Goal: Register for event/course

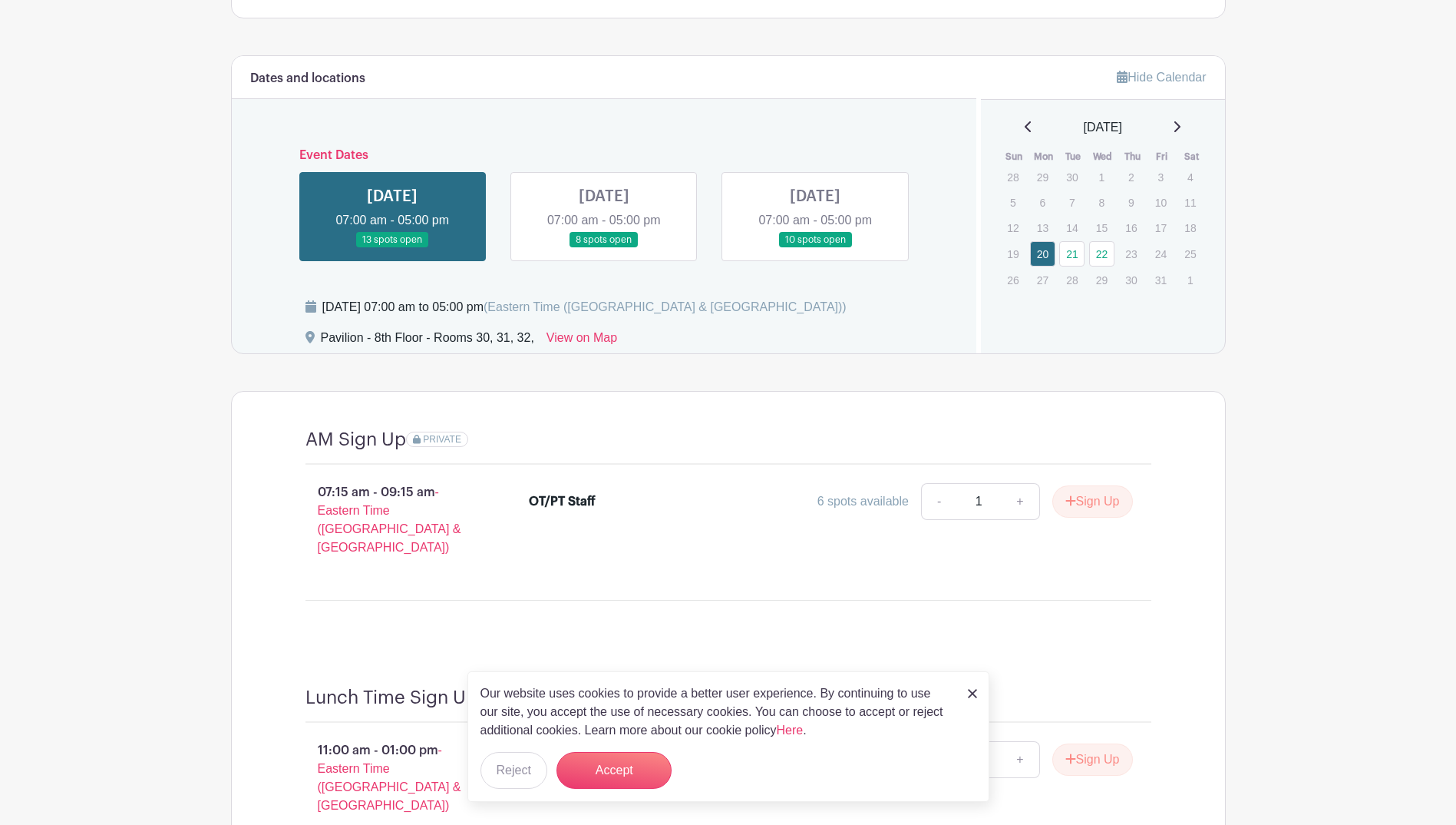
scroll to position [1043, 0]
click at [604, 249] on link at bounding box center [604, 249] width 0 height 0
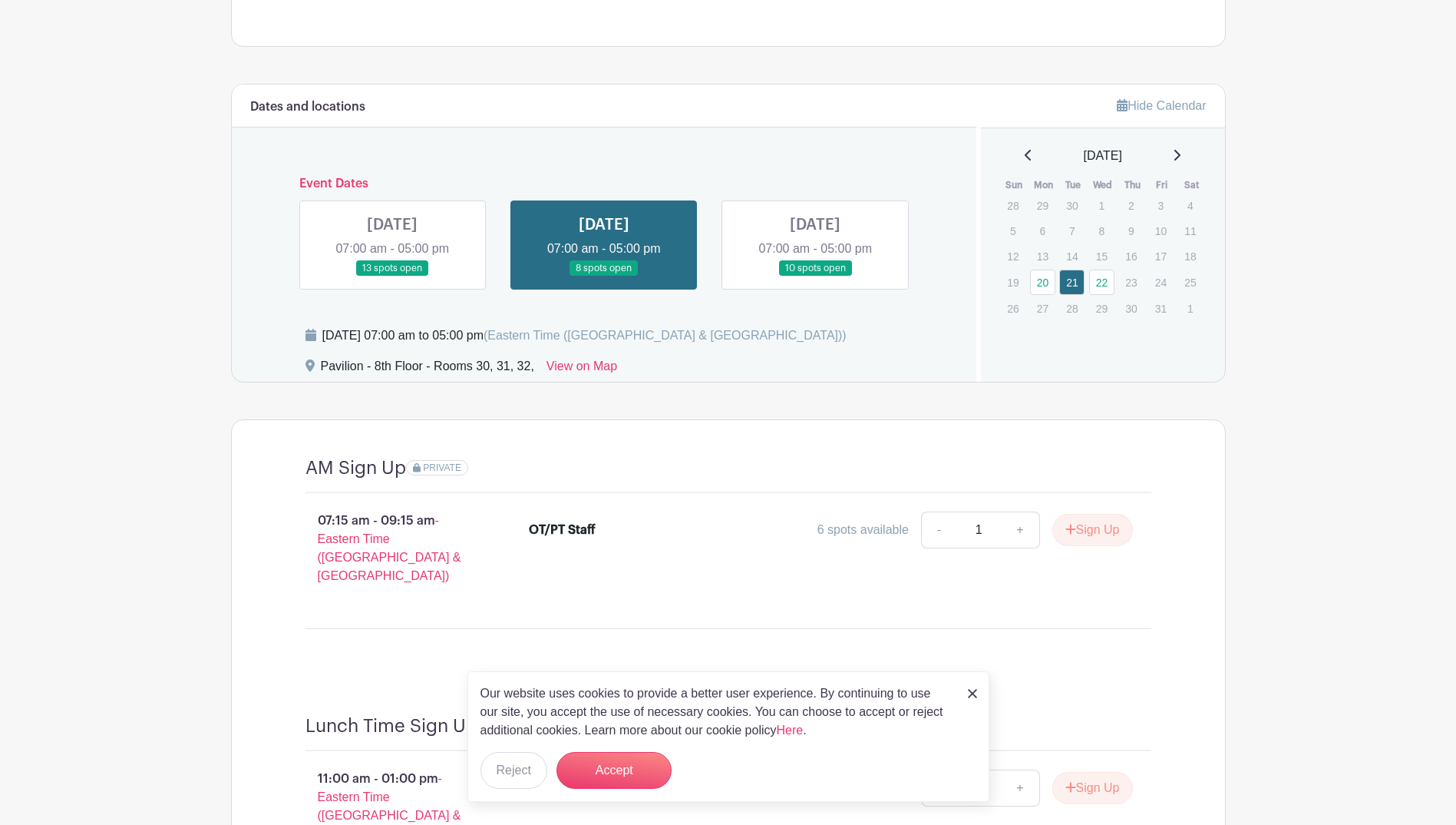
scroll to position [890, 0]
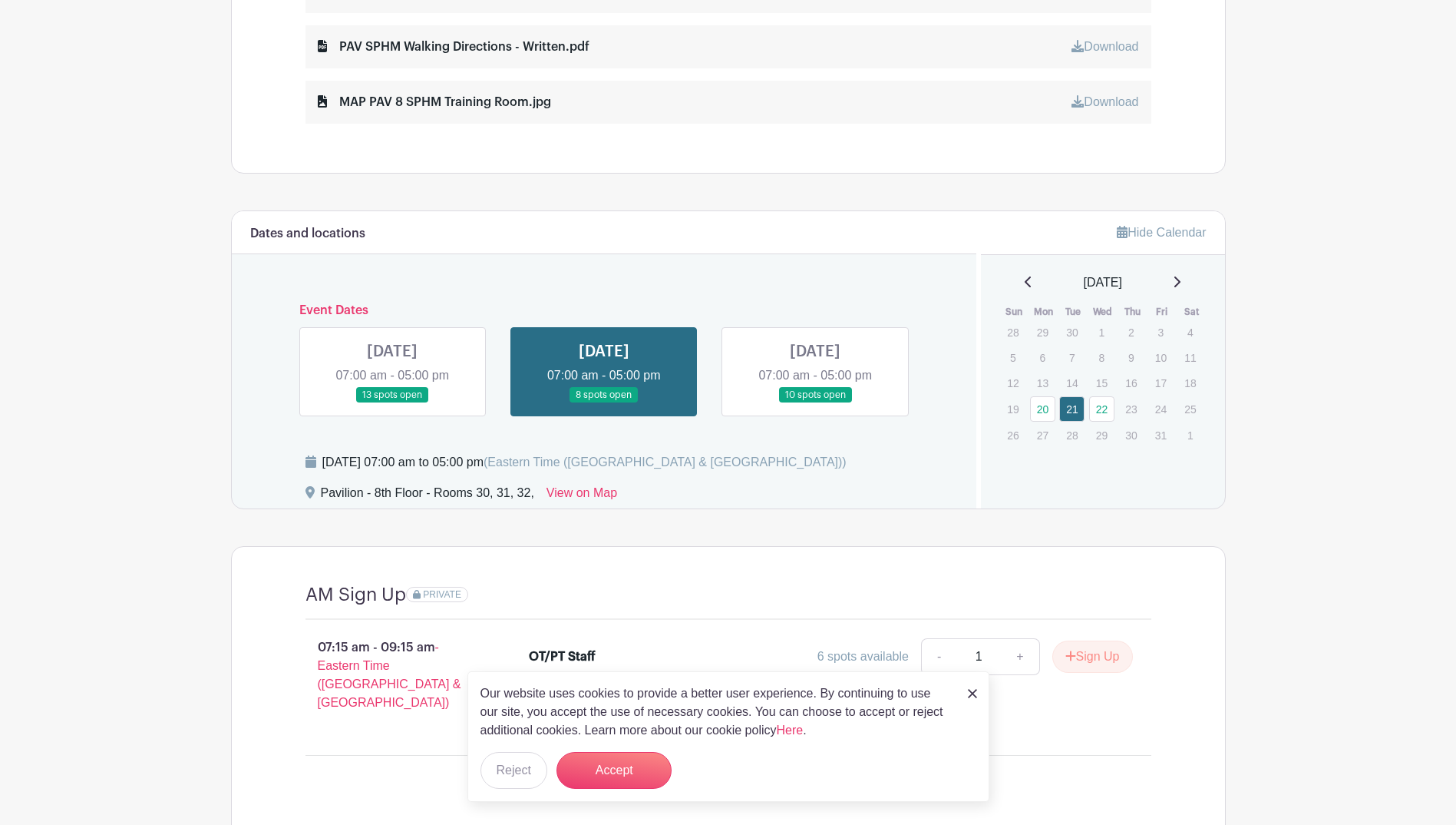
click at [392, 403] on link at bounding box center [392, 403] width 0 height 0
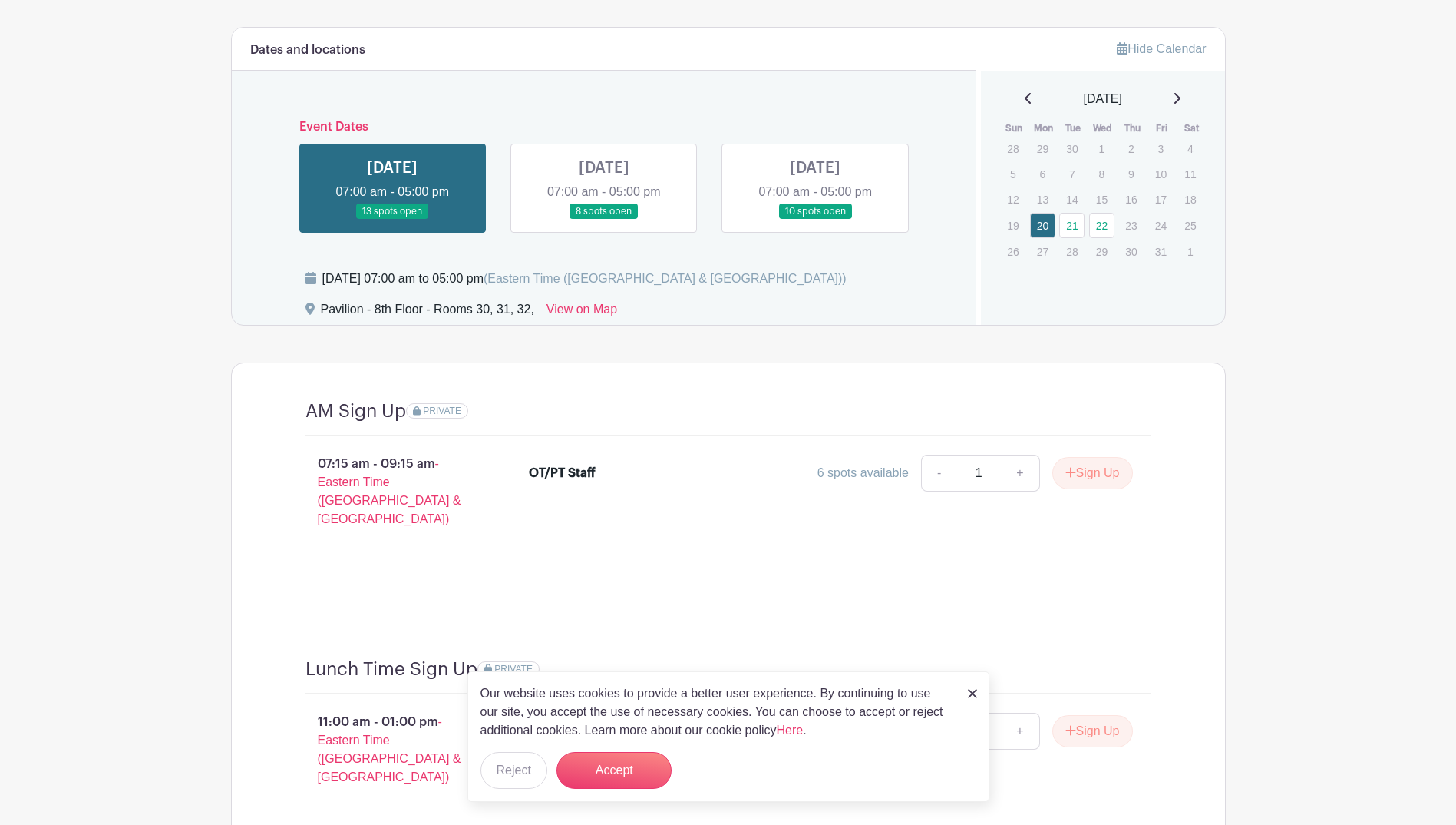
scroll to position [890, 0]
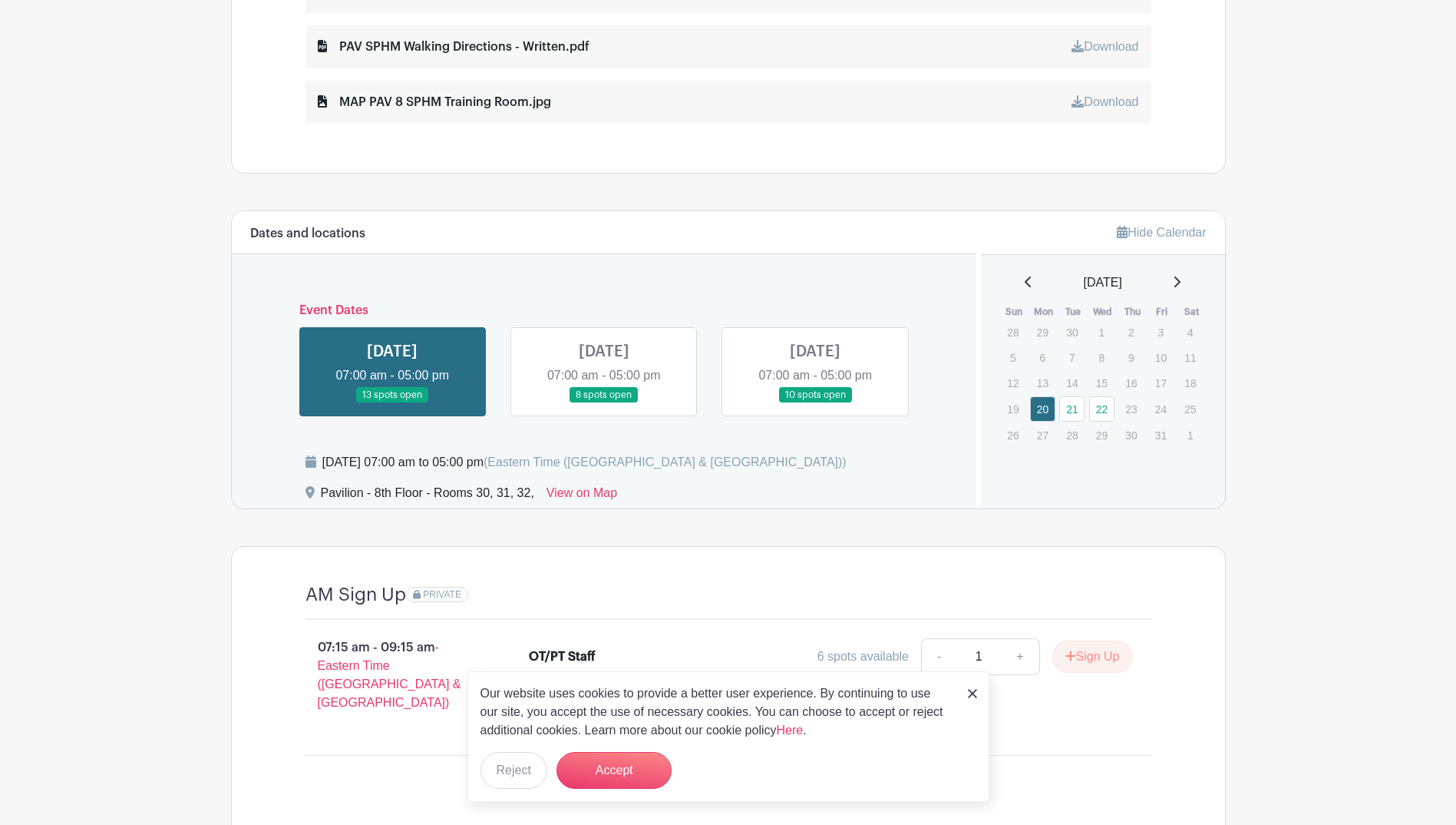
click at [815, 403] on link at bounding box center [815, 403] width 0 height 0
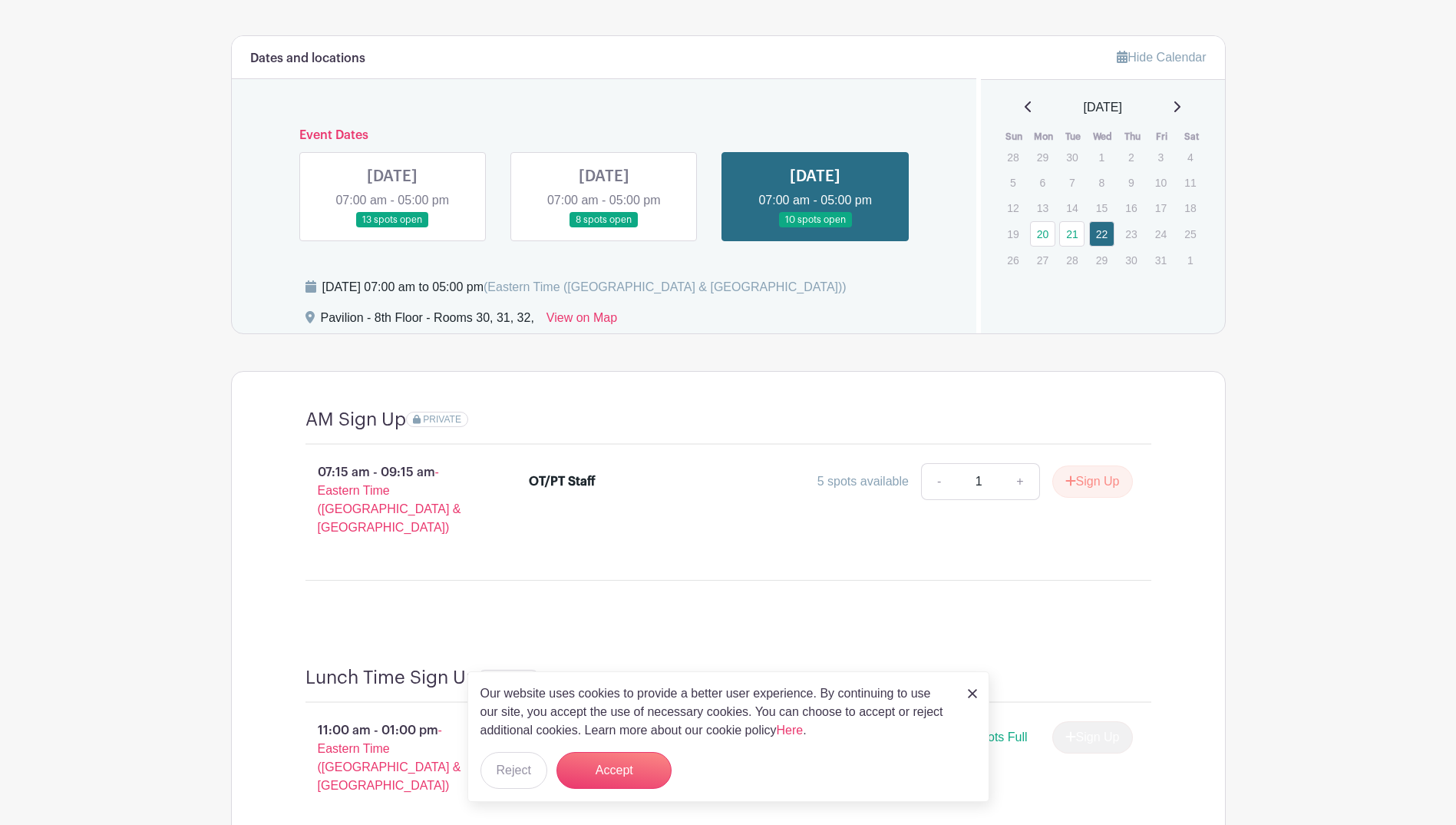
scroll to position [1043, 0]
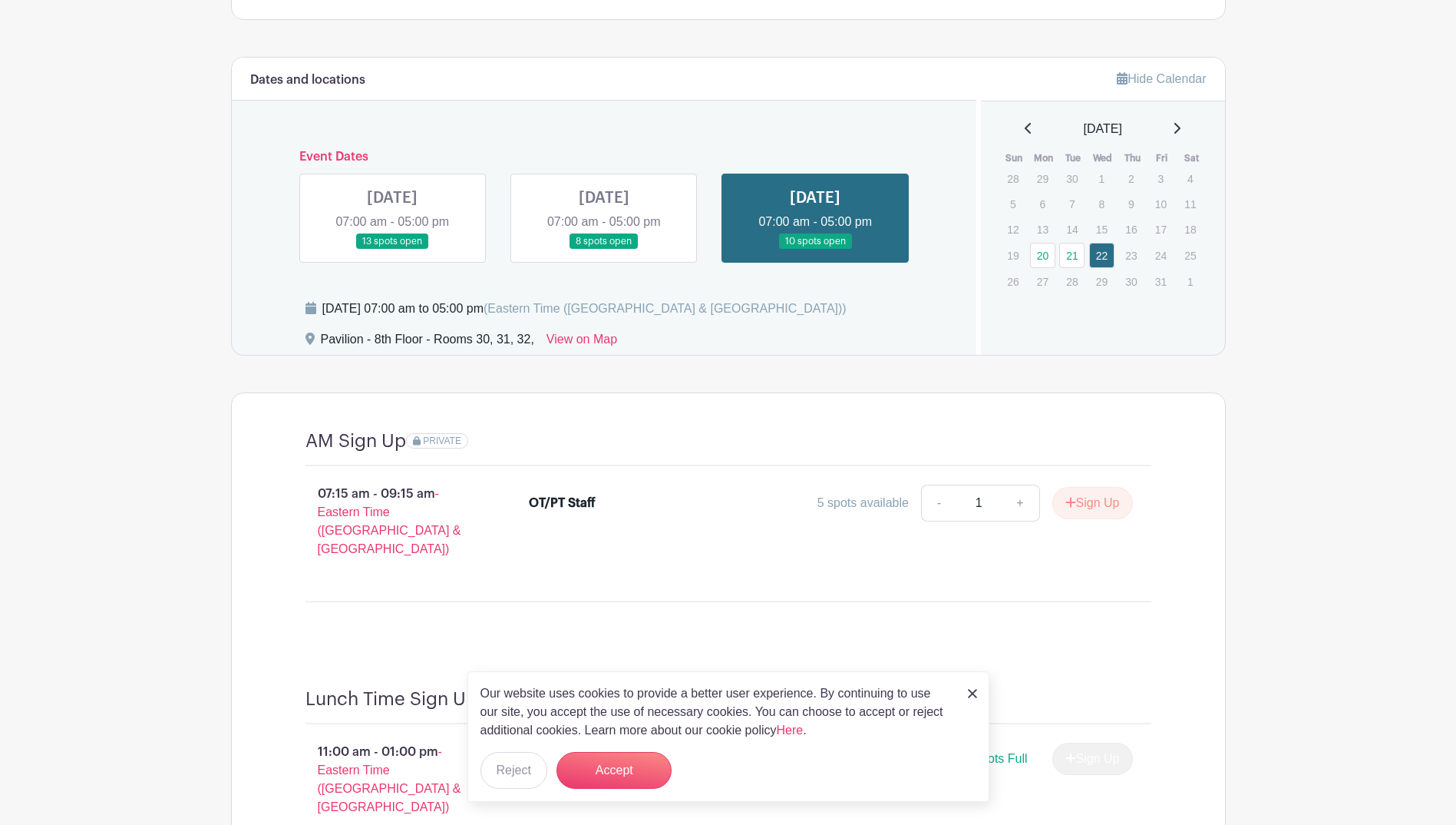
click at [604, 249] on link at bounding box center [604, 249] width 0 height 0
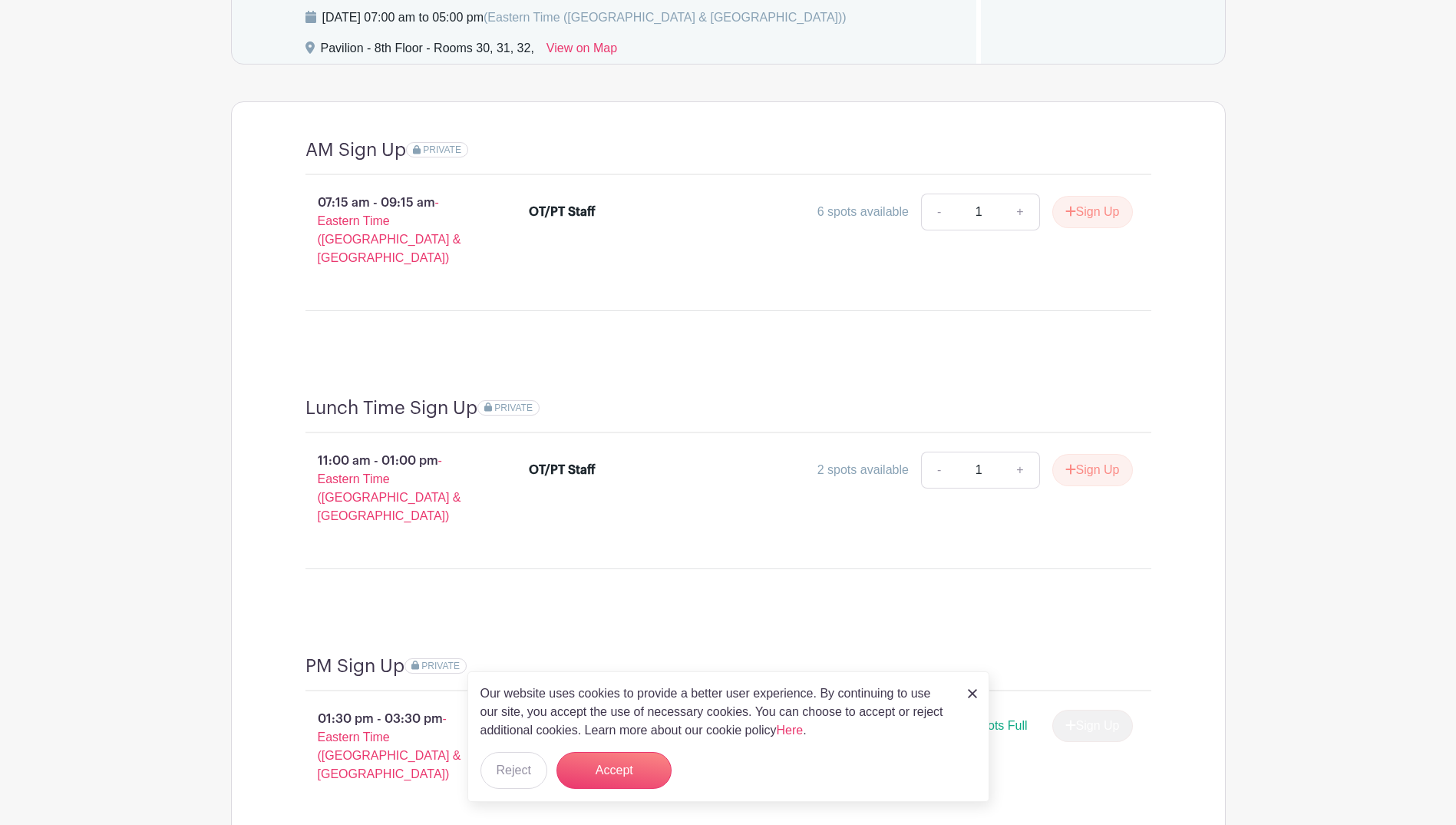
scroll to position [1120, 0]
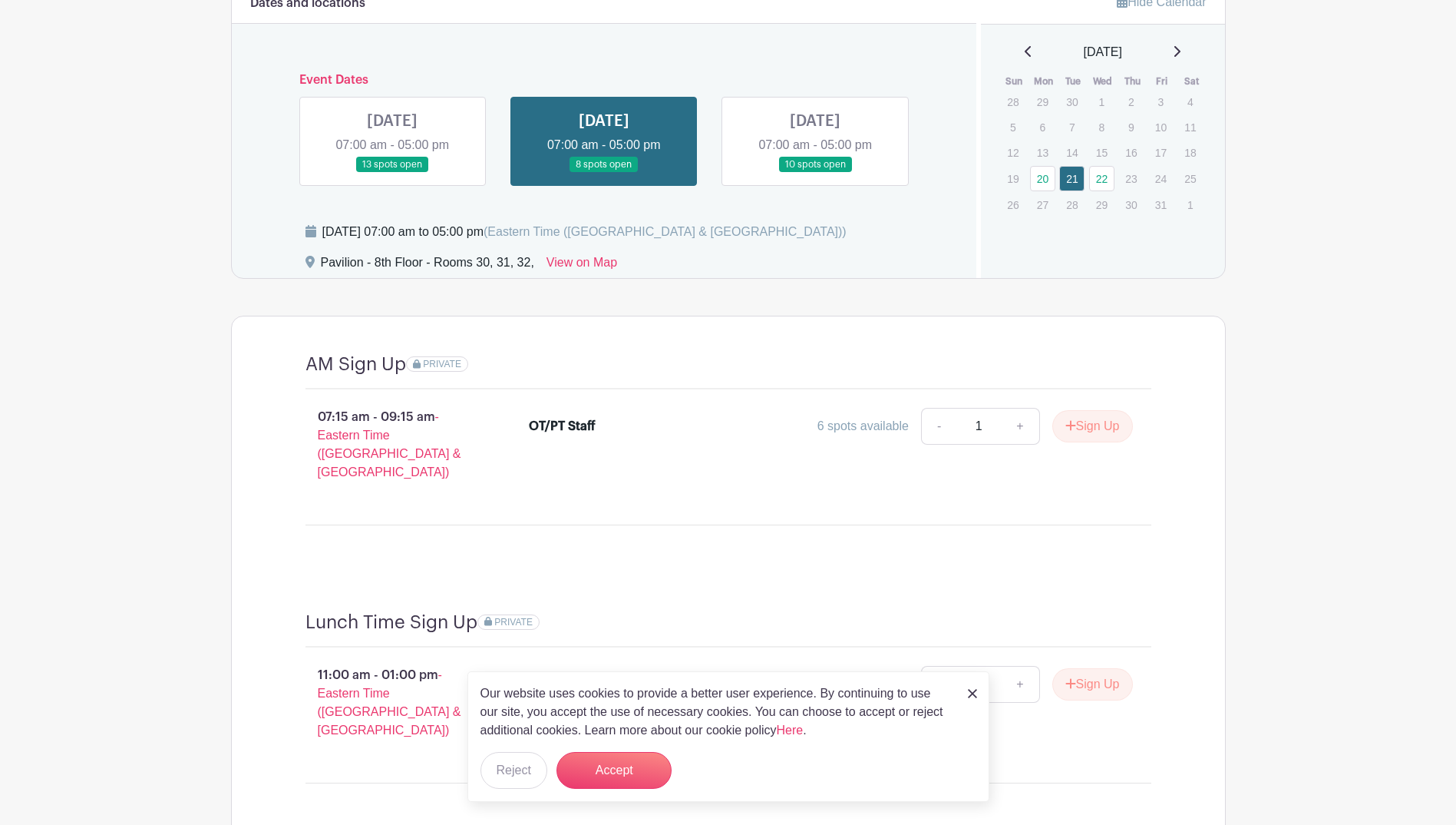
click at [815, 173] on link at bounding box center [815, 173] width 0 height 0
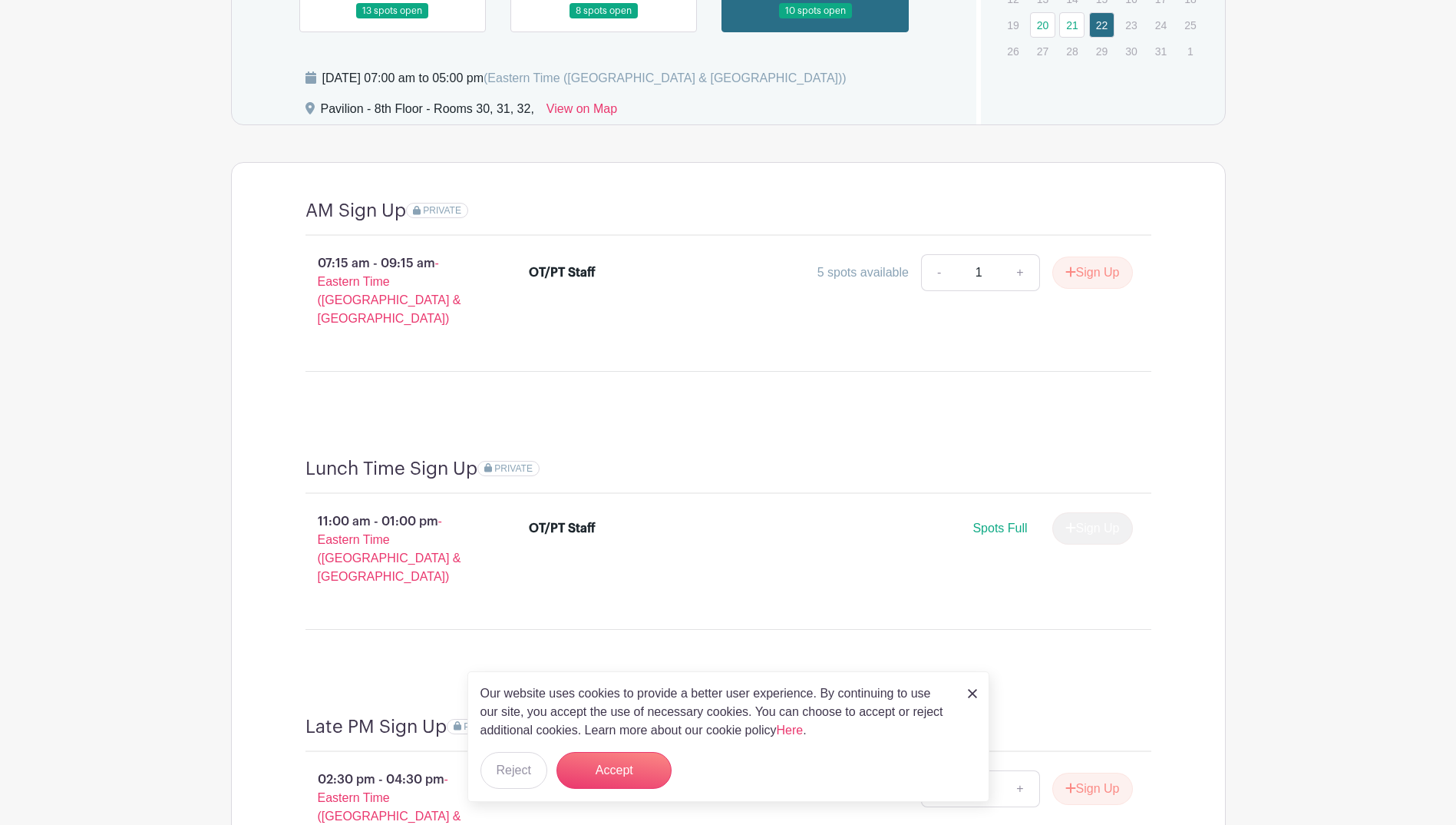
scroll to position [1120, 0]
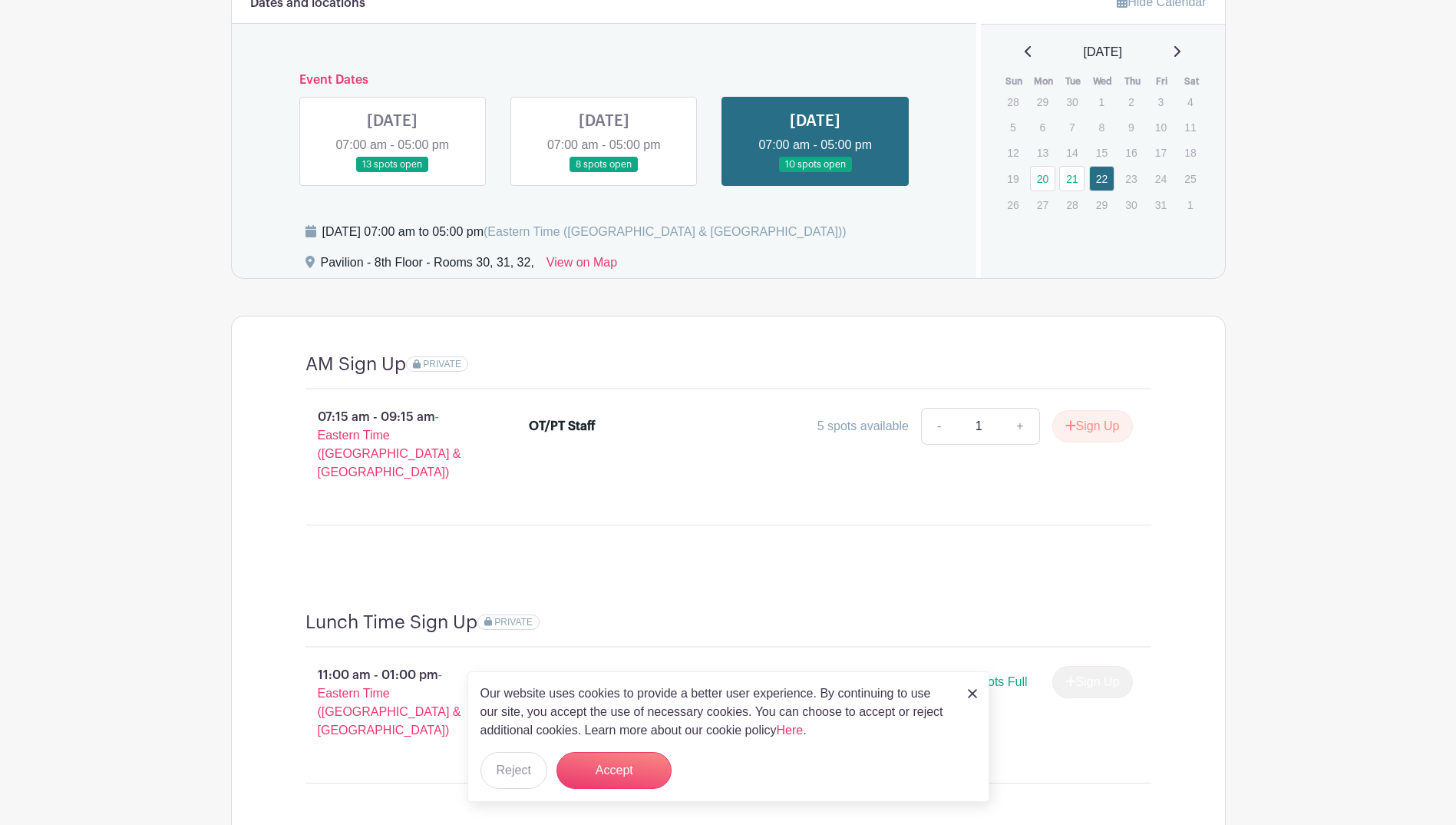
click at [604, 173] on link at bounding box center [604, 173] width 0 height 0
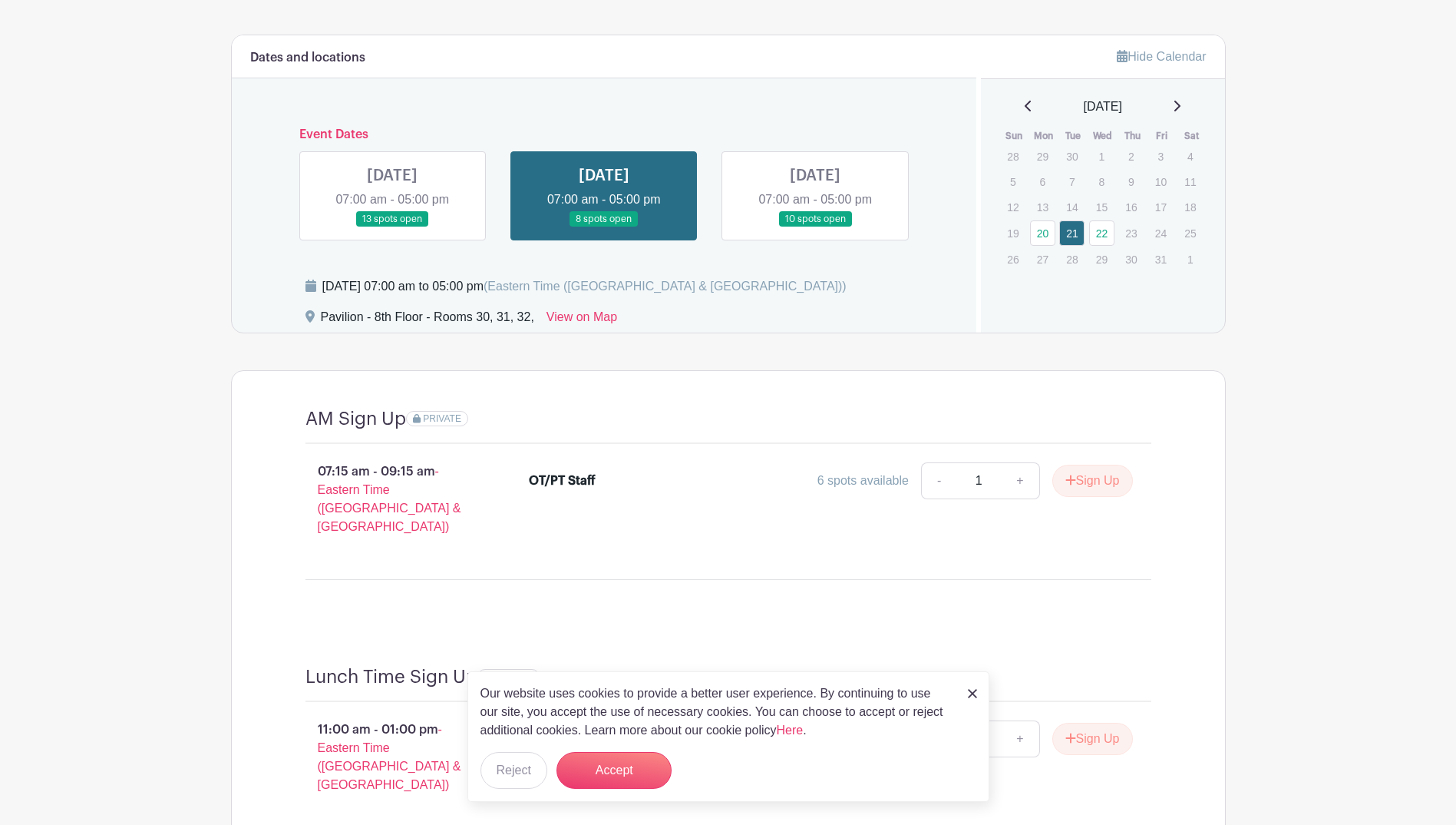
scroll to position [967, 0]
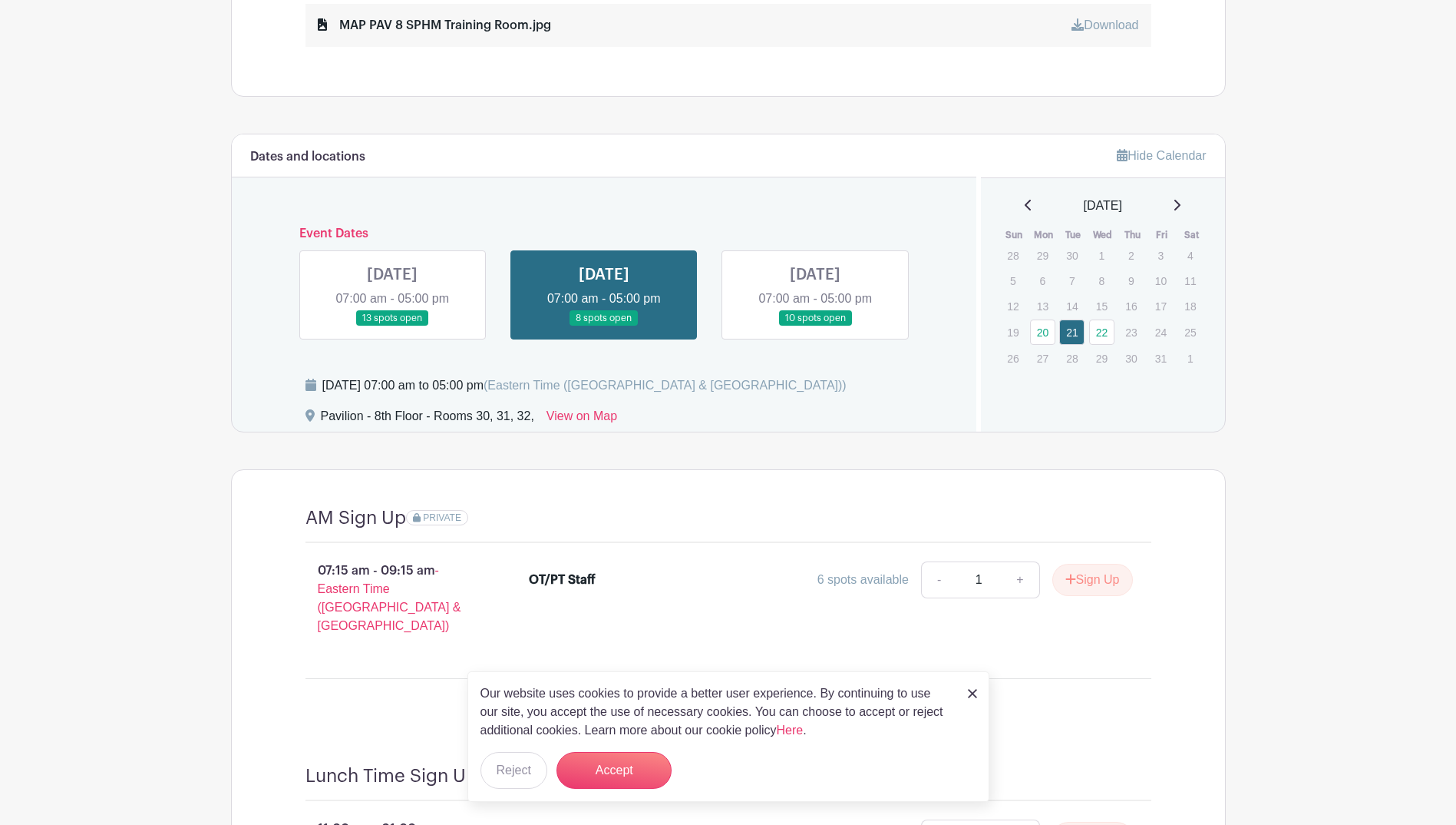
click at [392, 326] on link at bounding box center [392, 326] width 0 height 0
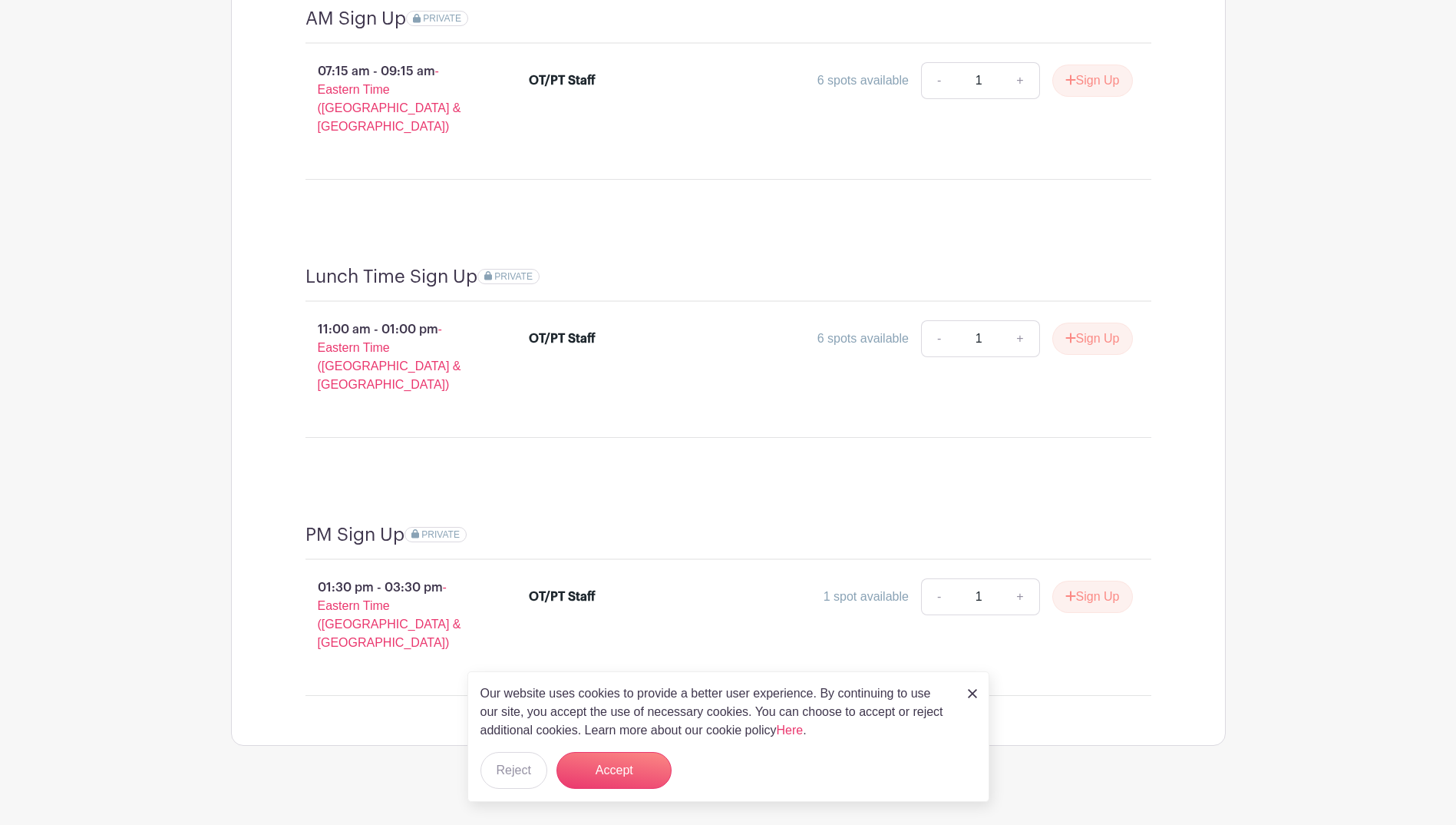
scroll to position [1428, 0]
